Goal: Information Seeking & Learning: Learn about a topic

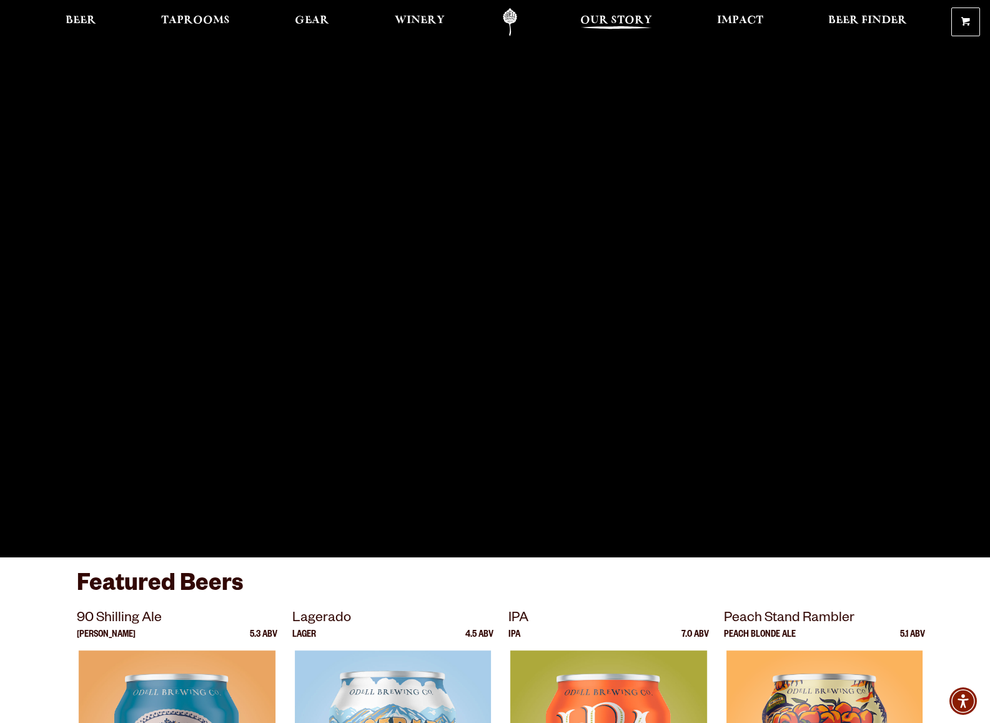
click at [629, 21] on span "Our Story" at bounding box center [616, 21] width 72 height 10
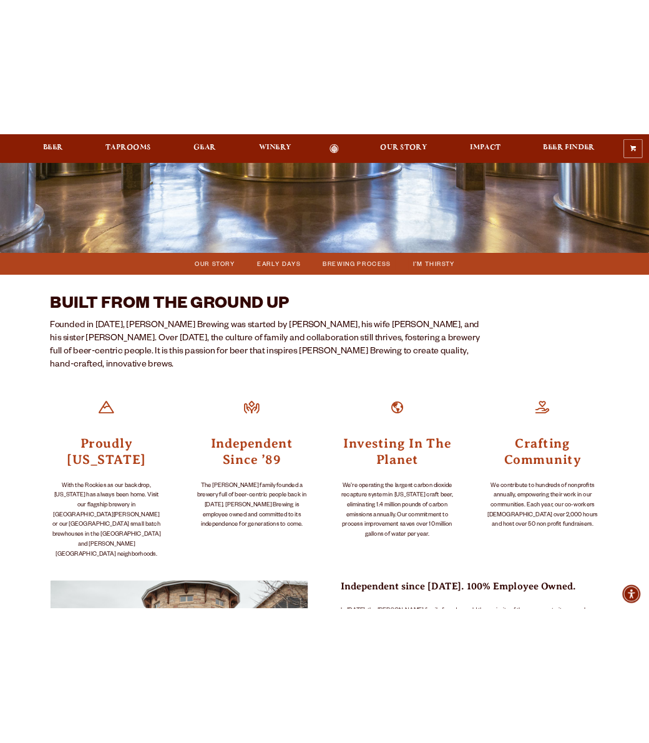
scroll to position [294, 0]
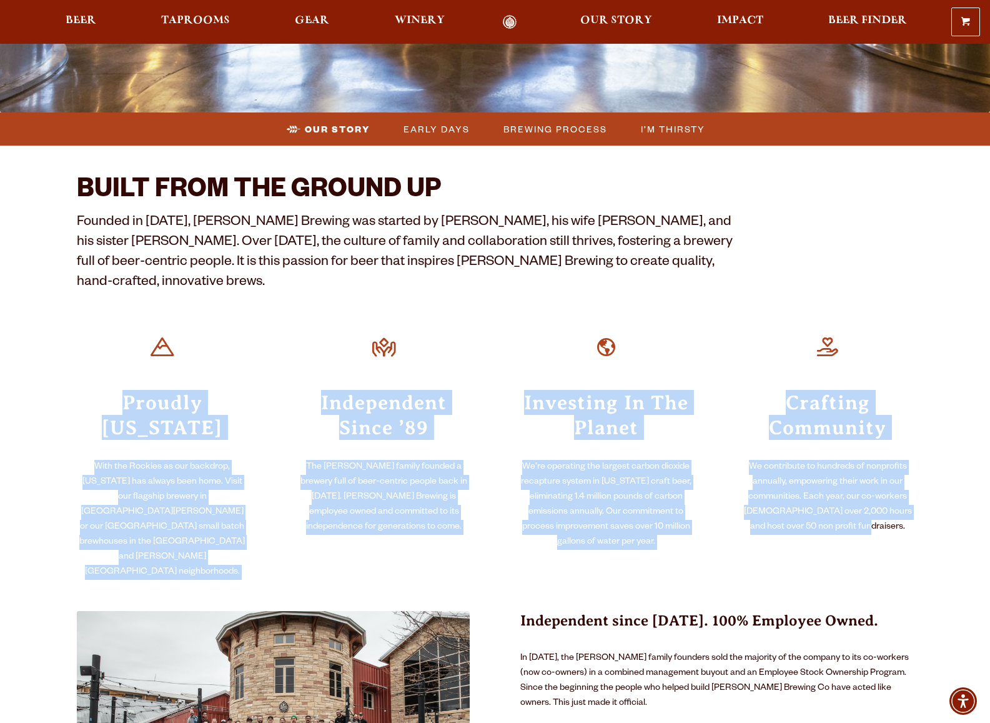
drag, startPoint x: 123, startPoint y: 383, endPoint x: 899, endPoint y: 517, distance: 787.8
copy div "Proudly Colorado With the Rockies as our backdrop, Colorado has always been hom…"
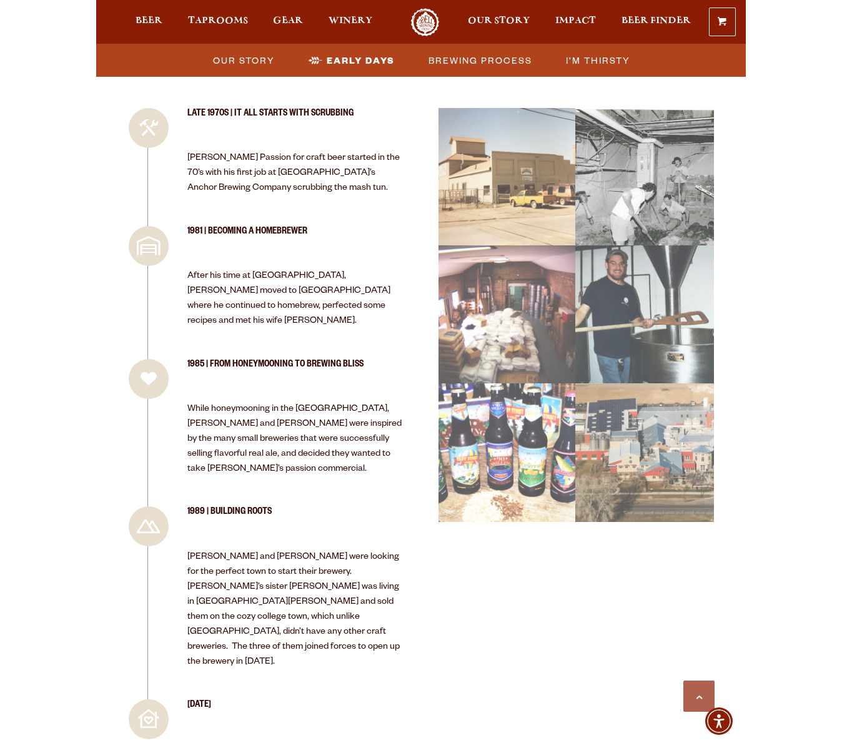
scroll to position [1143, 0]
